Goal: Information Seeking & Learning: Learn about a topic

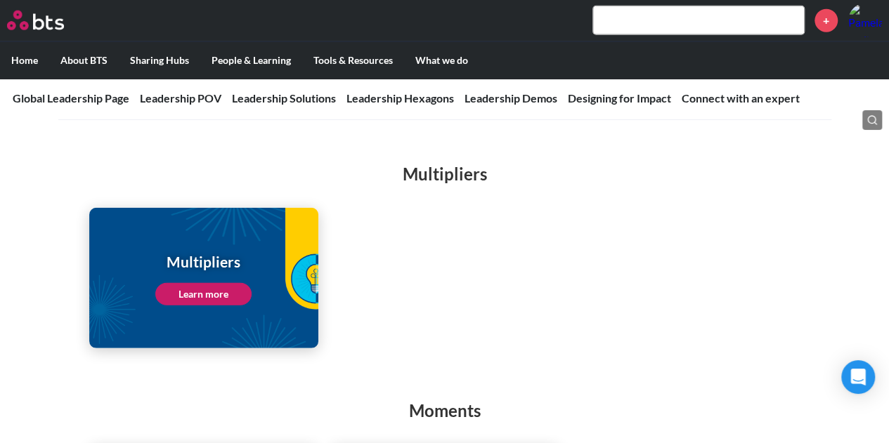
scroll to position [1864, 0]
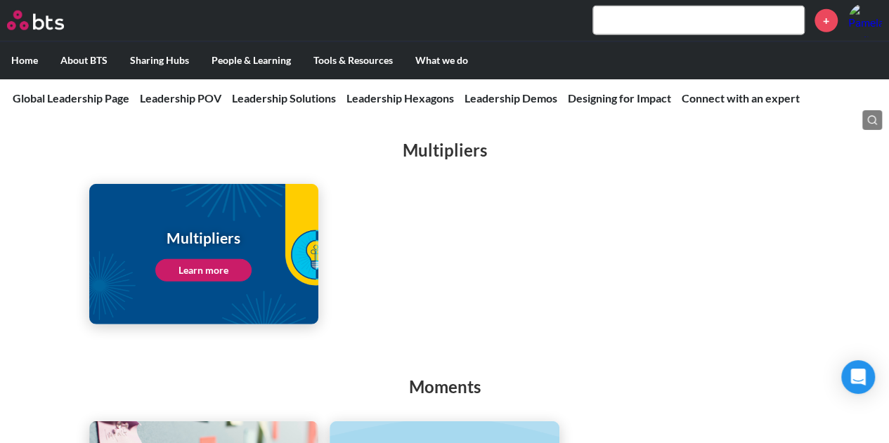
click at [207, 259] on link "Learn more" at bounding box center [203, 270] width 96 height 22
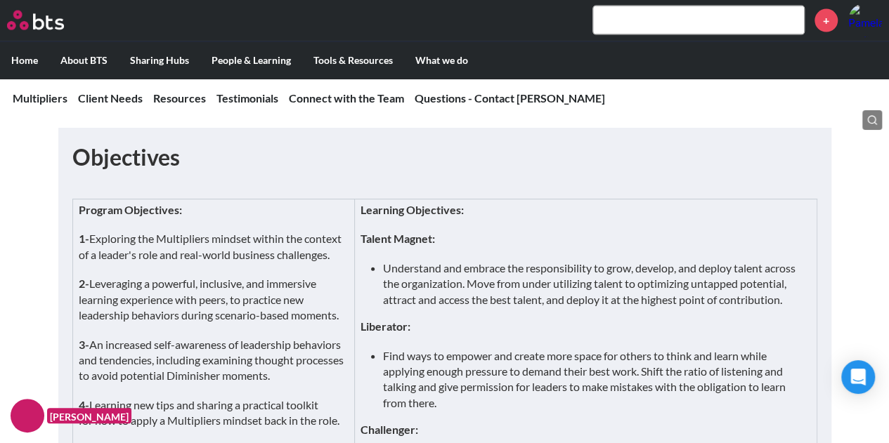
scroll to position [1575, 0]
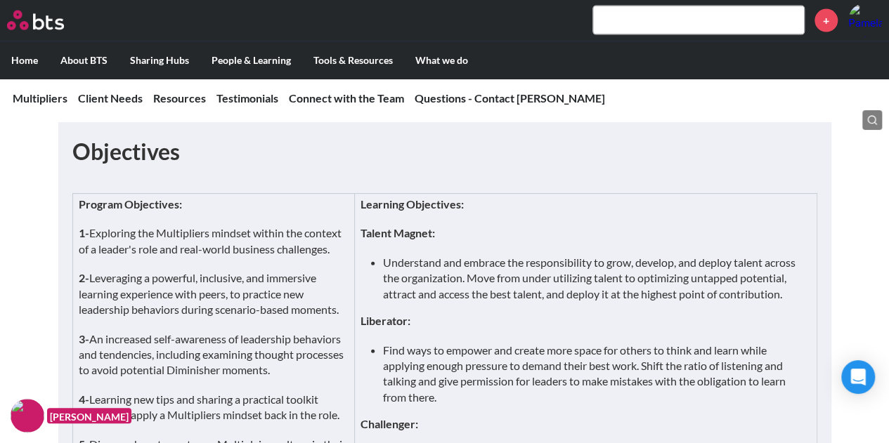
click at [196, 103] on link "Resources" at bounding box center [179, 97] width 53 height 13
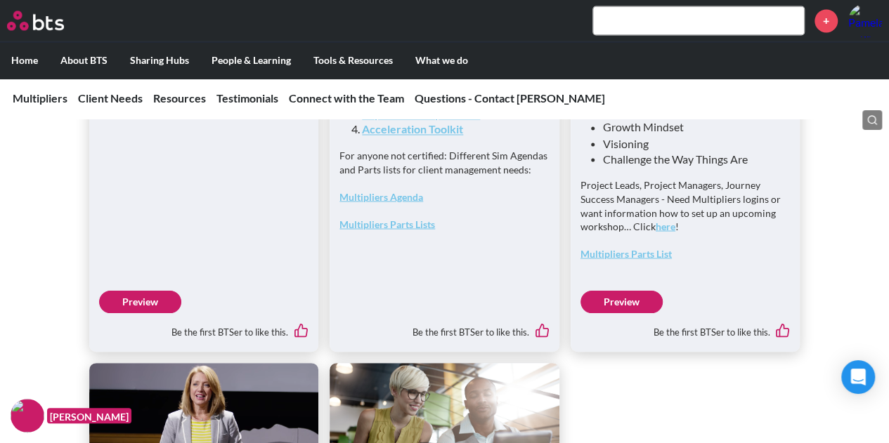
scroll to position [3860, 0]
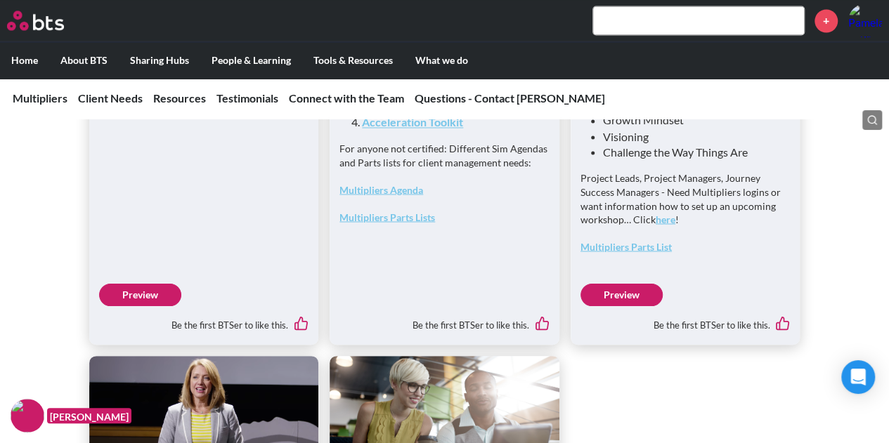
click at [144, 306] on link "Preview" at bounding box center [140, 295] width 82 height 22
